Goal: Information Seeking & Learning: Learn about a topic

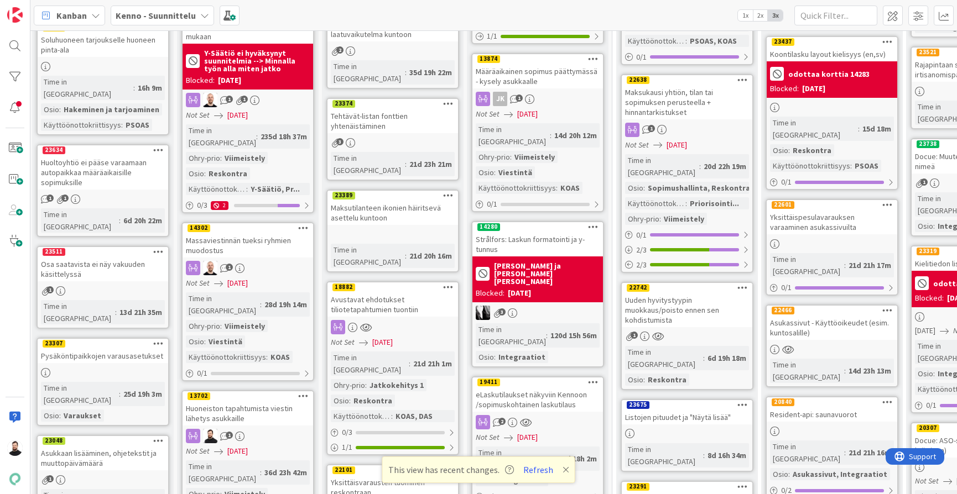
scroll to position [207, 2]
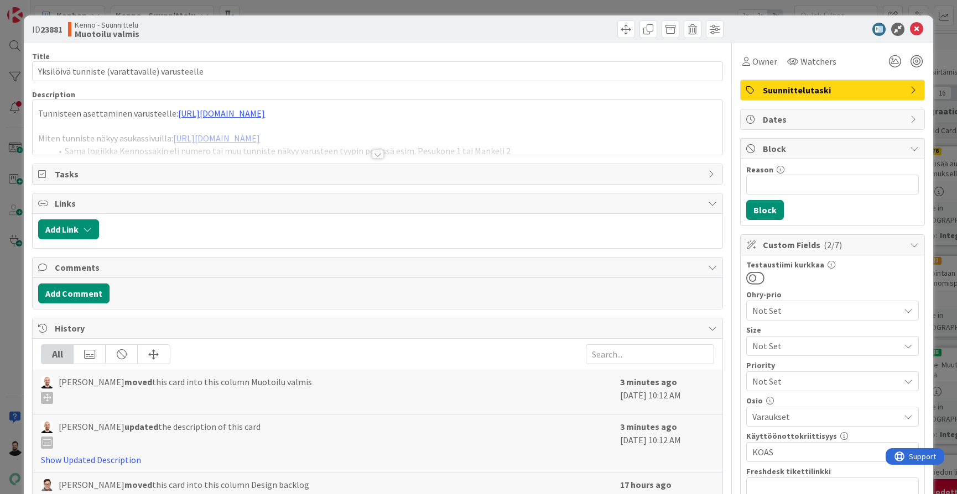
click at [379, 152] on div at bounding box center [378, 154] width 12 height 9
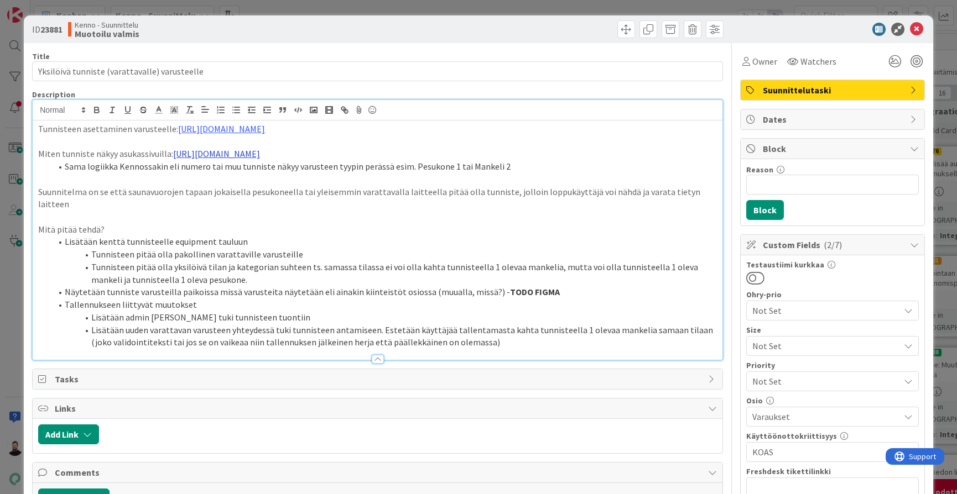
click at [260, 159] on link "https://www.figma.com/design/8nkeArknswRheh0fKWhyRc/Asukassivut?node-id=10381-5…" at bounding box center [216, 153] width 87 height 11
click at [391, 185] on link "https://www.figma.com/design/8nkeArknswRheh0fKWhyRc/Asukassivut?node-id=10381-5…" at bounding box center [360, 187] width 76 height 14
click at [531, 248] on li "Tunnisteen pitää olla pakollinen varattaville varusteille" at bounding box center [383, 254] width 665 height 13
click at [589, 173] on li "Sama logiikka Kennossakin eli numero tai muu tunniste näkyy varusteen tyypin pe…" at bounding box center [383, 166] width 665 height 13
click at [265, 127] on link "https://www.figma.com/proto/0IJ8fGlasErUUd7odgirDN/Sopimushallinta?page-id=0%3A…" at bounding box center [221, 128] width 87 height 11
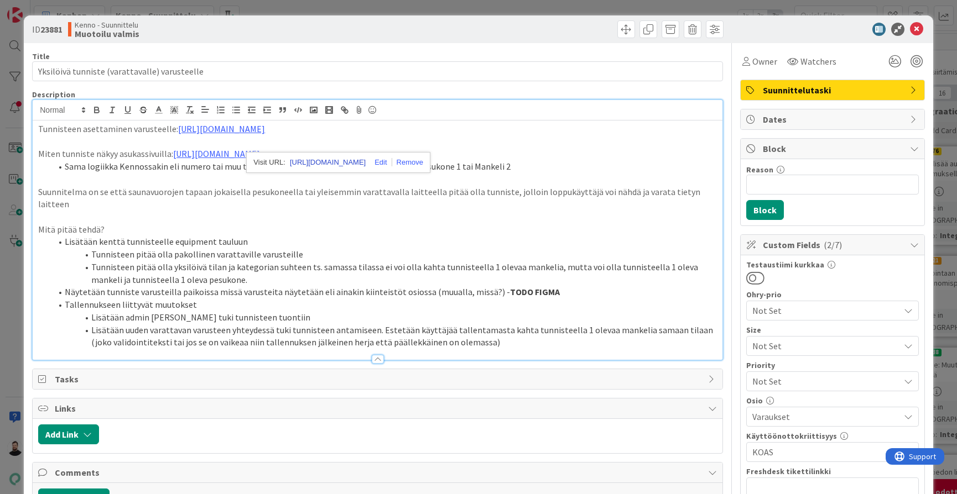
click at [365, 159] on link "https://www.figma.com/proto/0IJ8fGlasErUUd7odgirDN/Sopimushallinta?content-scal…" at bounding box center [328, 162] width 76 height 14
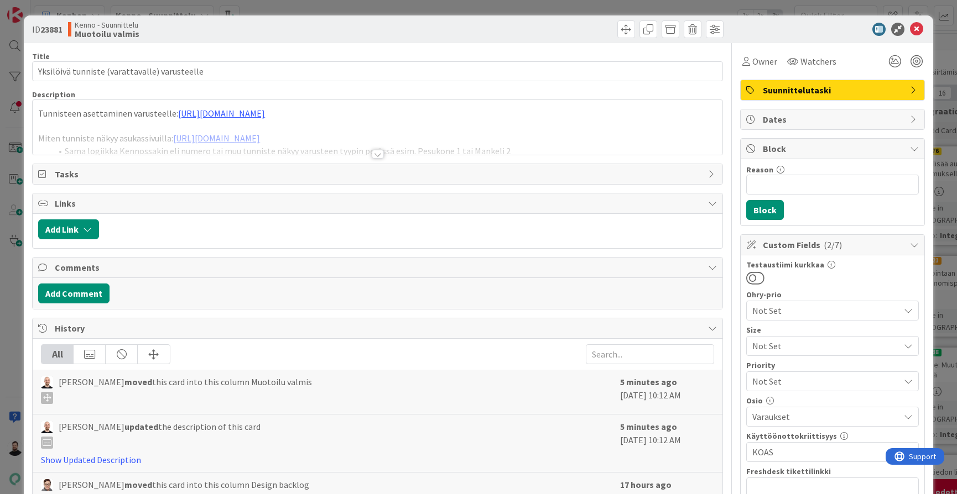
click at [379, 155] on div at bounding box center [378, 154] width 12 height 9
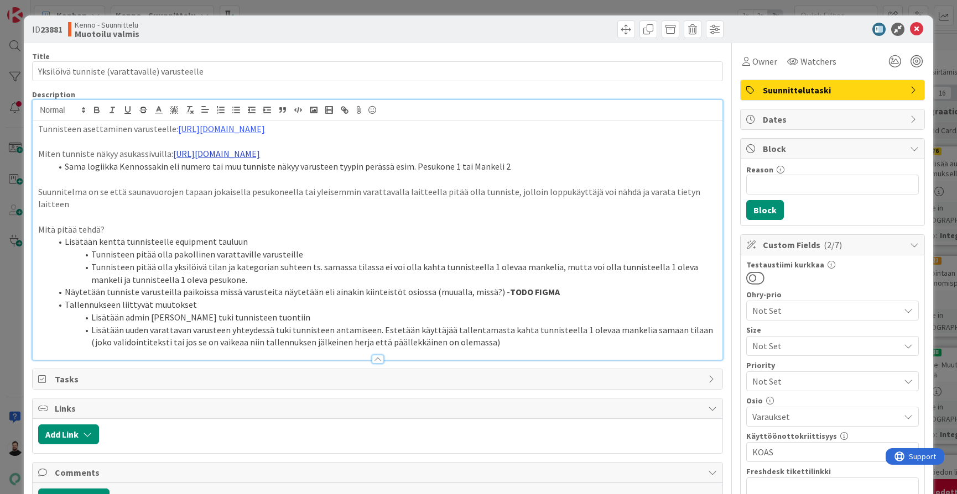
click at [260, 159] on link "https://www.figma.com/design/8nkeArknswRheh0fKWhyRc/Asukassivut?node-id=10381-5…" at bounding box center [216, 153] width 87 height 11
click at [368, 181] on link "https://www.figma.com/design/8nkeArknswRheh0fKWhyRc/Asukassivut?node-id=10381-5…" at bounding box center [360, 187] width 76 height 14
click at [360, 241] on li "Lisätään kenttä tunnisteelle equipment tauluun" at bounding box center [383, 242] width 665 height 13
click at [12, 302] on div "ID 23881 Kenno - Suunnittelu Muotoilu valmis Title 45 / 128 Yksilöivä tunniste …" at bounding box center [478, 247] width 957 height 494
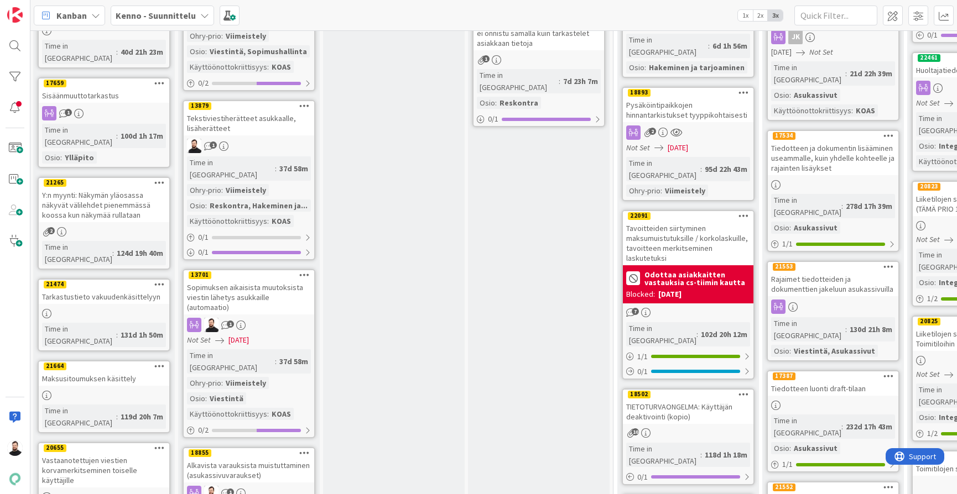
scroll to position [804, 1]
